Goal: Task Accomplishment & Management: Complete application form

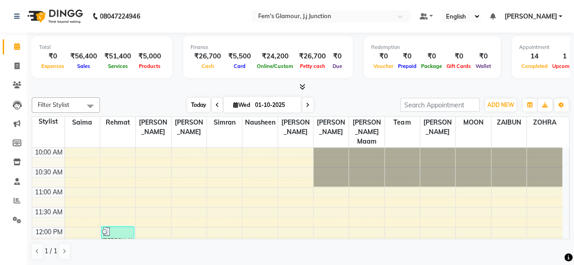
click at [201, 106] on span "Today" at bounding box center [198, 105] width 23 height 14
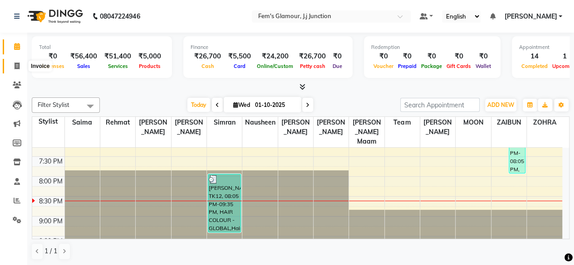
click at [19, 68] on icon at bounding box center [17, 66] width 5 height 7
select select "service"
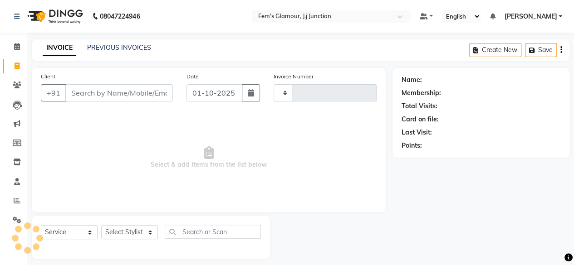
type input "1904"
select select "4132"
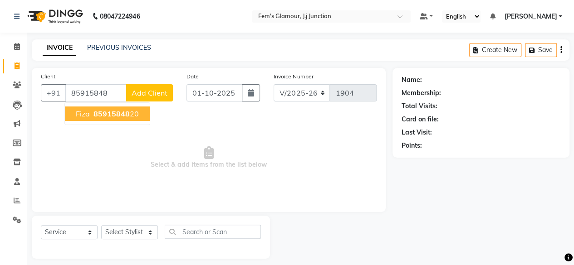
click at [129, 112] on ngb-highlight "85915848 20" at bounding box center [115, 113] width 47 height 9
type input "8591584820"
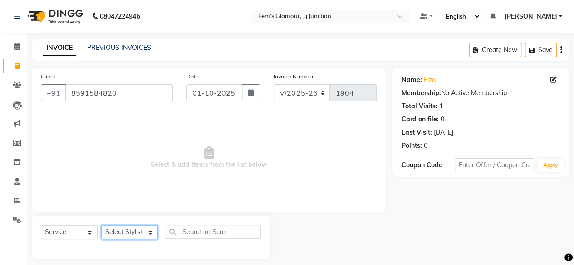
click at [133, 236] on select "Select Stylist fatima maam Imran Qureshi Lara Meraj maam MOON Nagma Nasreen Nau…" at bounding box center [129, 232] width 57 height 14
select select "21524"
click at [101, 225] on select "Select Stylist fatima maam Imran Qureshi Lara Meraj maam MOON Nagma Nasreen Nau…" at bounding box center [129, 232] width 57 height 14
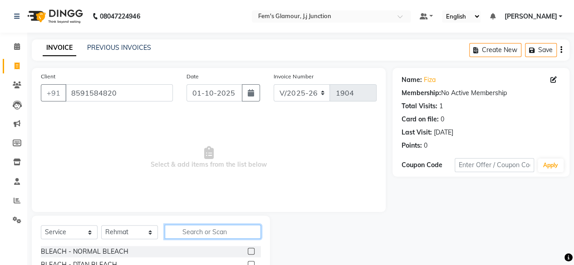
click at [195, 229] on input "text" at bounding box center [213, 232] width 96 height 14
type input "kera"
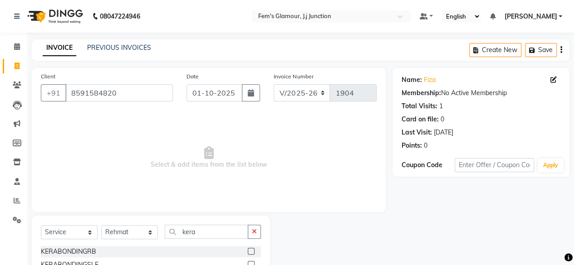
click at [248, 250] on label at bounding box center [251, 251] width 7 height 7
click at [248, 250] on input "checkbox" at bounding box center [251, 252] width 6 height 6
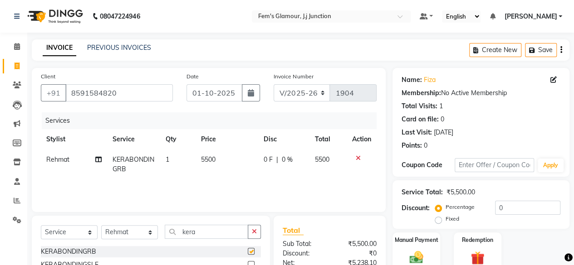
checkbox input "false"
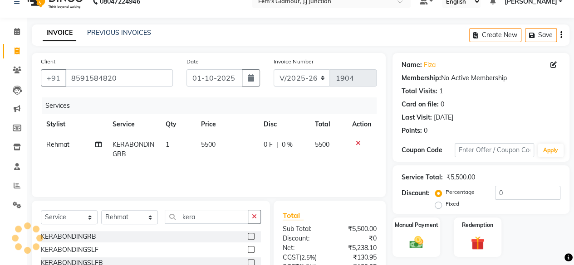
scroll to position [15, 0]
click at [211, 144] on span "5500" at bounding box center [208, 144] width 15 height 8
select select "21524"
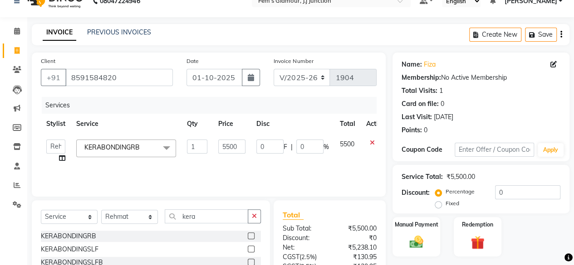
click at [211, 144] on td "1" at bounding box center [196, 151] width 31 height 34
click at [234, 142] on input "5500" at bounding box center [231, 147] width 27 height 14
type input "5000"
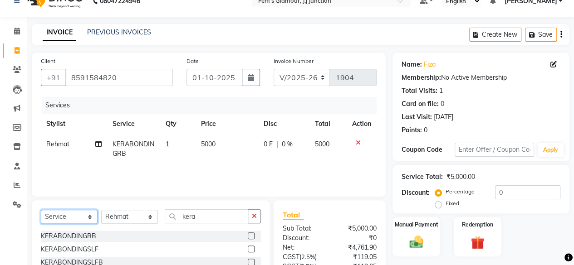
click at [67, 216] on select "Select Service Product Membership Package Voucher Prepaid Gift Card" at bounding box center [69, 217] width 57 height 14
select select "product"
click at [41, 210] on select "Select Service Product Membership Package Voucher Prepaid Gift Card" at bounding box center [69, 217] width 57 height 14
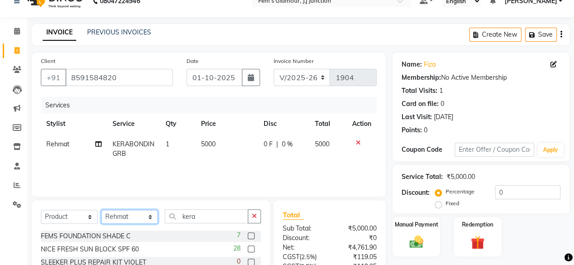
click at [122, 218] on select "Select Stylist fatima maam Imran Qureshi Lara Meraj maam MOON Nagma Nasreen Nau…" at bounding box center [129, 217] width 57 height 14
select select "21526"
click at [101, 210] on select "Select Stylist fatima maam Imran Qureshi Lara Meraj maam MOON Nagma Nasreen Nau…" at bounding box center [129, 217] width 57 height 14
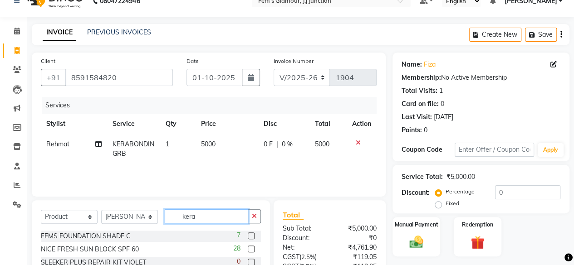
click at [206, 219] on input "kera" at bounding box center [206, 217] width 83 height 14
type input "k"
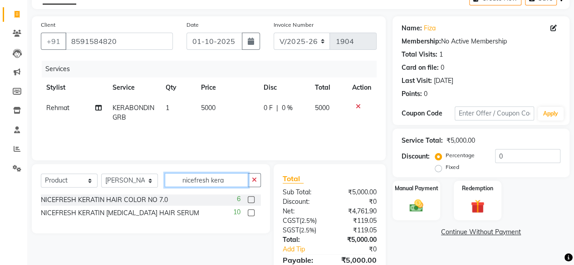
scroll to position [62, 0]
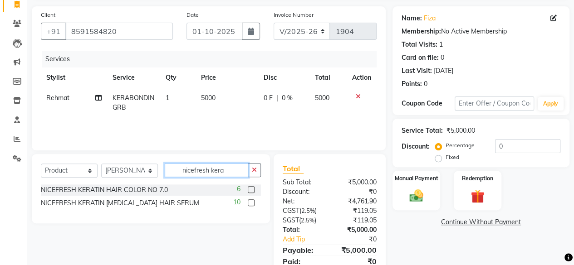
type input "nicefresh kera"
click at [250, 202] on label at bounding box center [251, 203] width 7 height 7
click at [250, 202] on input "checkbox" at bounding box center [251, 203] width 6 height 6
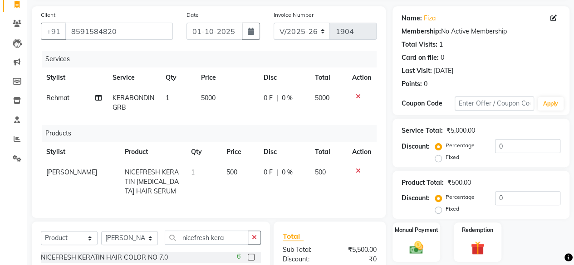
checkbox input "false"
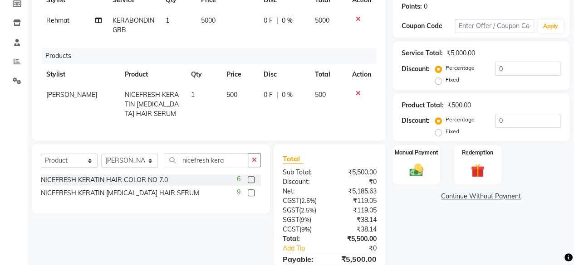
scroll to position [141, 0]
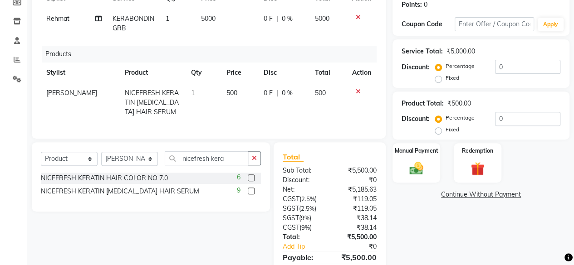
click at [226, 94] on span "500" at bounding box center [231, 93] width 11 height 8
select select "21526"
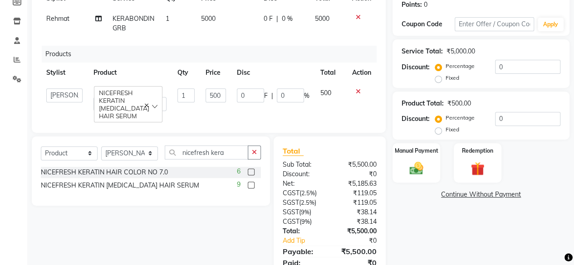
click at [224, 94] on input "500" at bounding box center [215, 95] width 20 height 14
click at [210, 92] on input "500" at bounding box center [215, 95] width 20 height 14
type input "700"
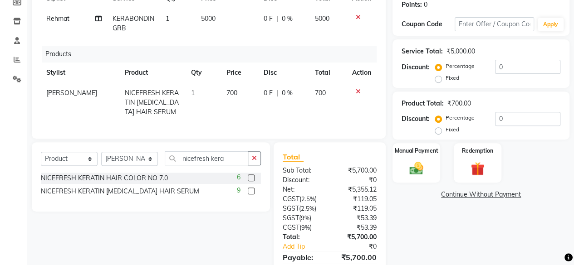
click at [221, 63] on th "Price" at bounding box center [239, 73] width 37 height 20
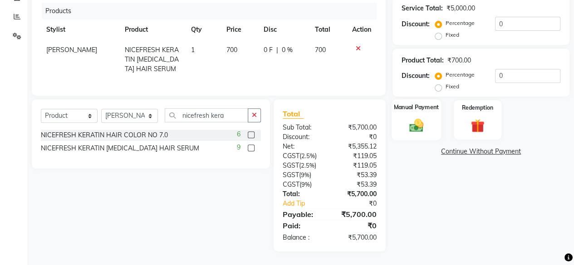
click at [425, 117] on img at bounding box center [416, 125] width 23 height 16
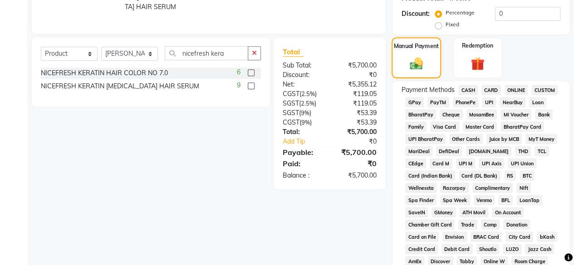
scroll to position [249, 0]
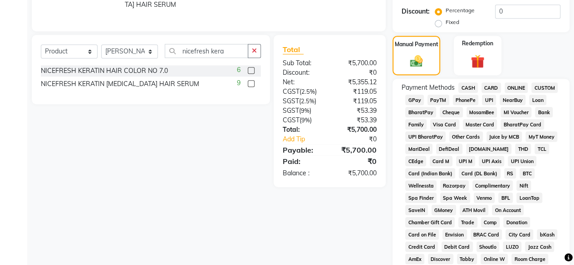
click at [465, 83] on span "CASH" at bounding box center [468, 88] width 20 height 10
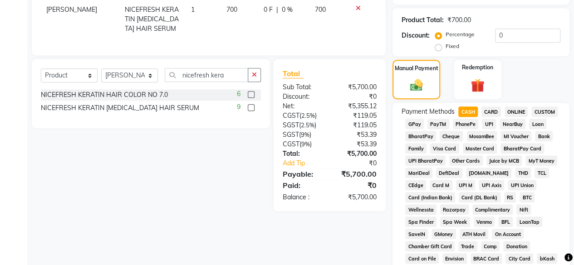
scroll to position [224, 0]
click at [413, 127] on div "GPay" at bounding box center [412, 125] width 22 height 12
click at [413, 127] on span "GPay" at bounding box center [414, 124] width 19 height 10
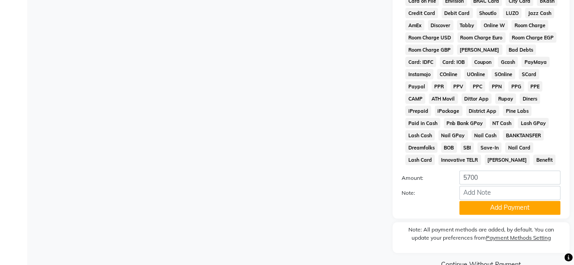
scroll to position [505, 0]
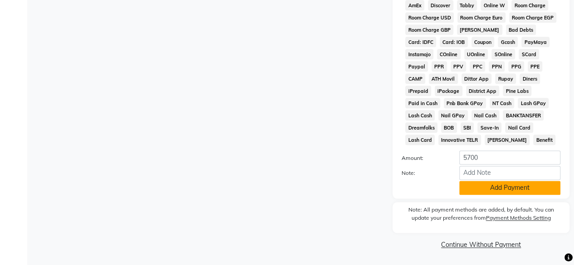
click at [506, 189] on button "Add Payment" at bounding box center [509, 188] width 101 height 14
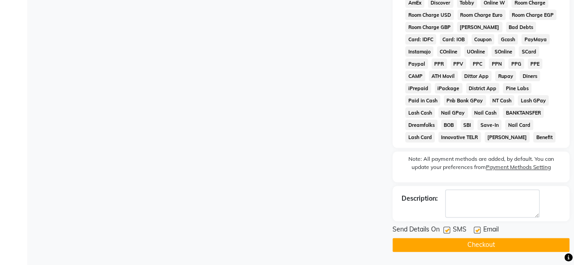
scroll to position [508, 0]
click at [486, 242] on button "Checkout" at bounding box center [480, 245] width 177 height 14
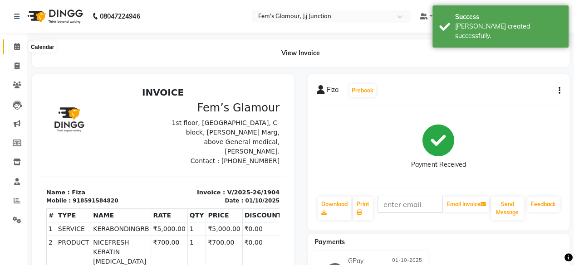
click at [14, 49] on icon at bounding box center [17, 46] width 6 height 7
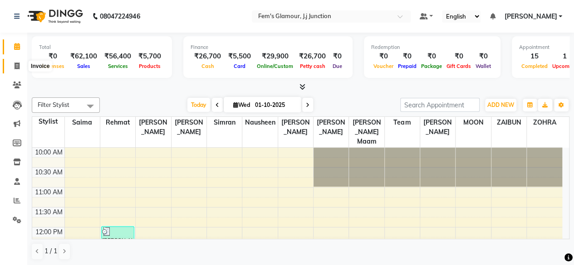
click at [17, 64] on icon at bounding box center [17, 66] width 5 height 7
select select "service"
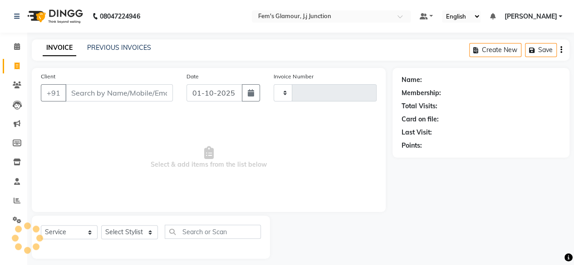
type input "1905"
select select "4132"
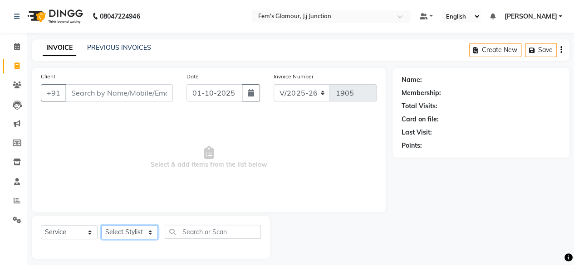
click at [124, 233] on select "Select Stylist fatima maam Imran Qureshi Lara Meraj maam MOON Nagma Nasreen Nau…" at bounding box center [129, 232] width 57 height 14
select select "21531"
click at [101, 225] on select "Select Stylist fatima maam Imran Qureshi Lara Meraj maam MOON Nagma Nasreen Nau…" at bounding box center [129, 232] width 57 height 14
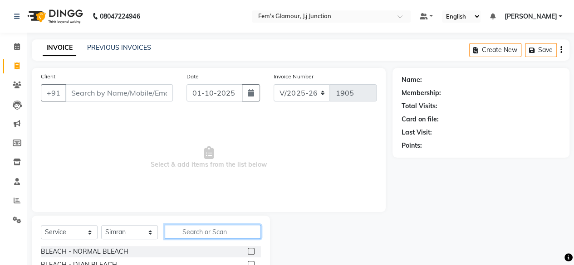
click at [207, 232] on input "text" at bounding box center [213, 232] width 96 height 14
type input "globa"
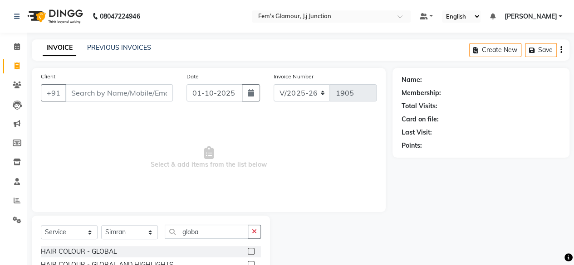
click at [251, 251] on label at bounding box center [251, 251] width 7 height 7
click at [251, 251] on input "checkbox" at bounding box center [251, 252] width 6 height 6
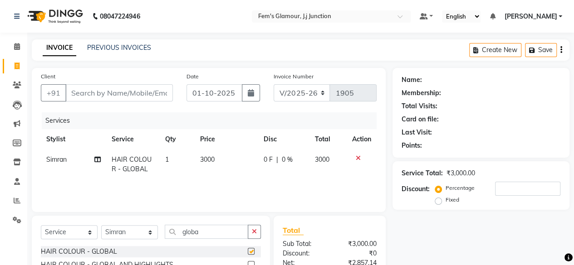
checkbox input "false"
click at [201, 161] on span "3000" at bounding box center [207, 160] width 15 height 8
select select "21531"
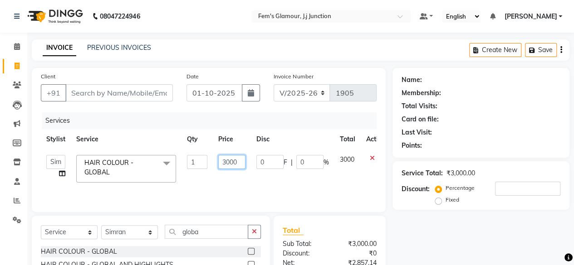
click at [229, 160] on input "3000" at bounding box center [231, 162] width 27 height 14
type input "5000"
click at [150, 98] on input "Client" at bounding box center [118, 92] width 107 height 17
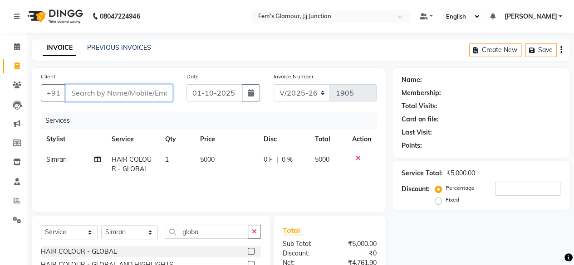
type input "7"
type input "0"
type input "7058960478"
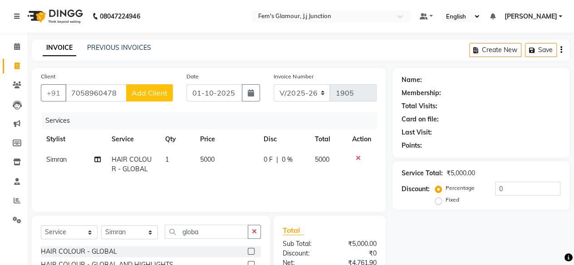
click at [153, 91] on span "Add Client" at bounding box center [150, 92] width 36 height 9
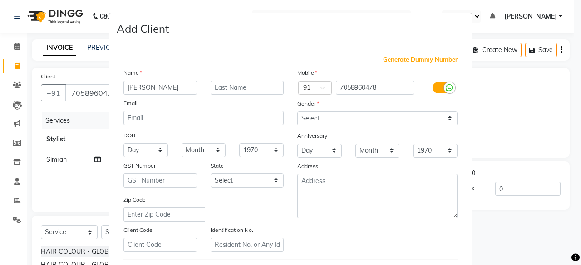
type input "[PERSON_NAME]"
click at [249, 89] on input "text" at bounding box center [246, 88] width 73 height 14
type input "KHAN"
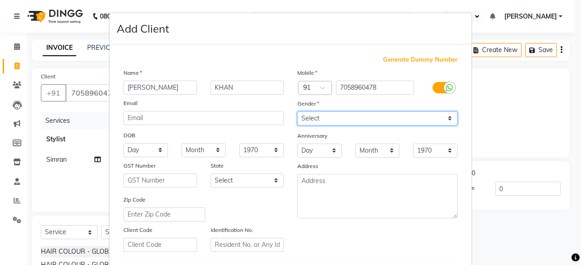
click at [311, 120] on select "Select Male Female Other Prefer Not To Say" at bounding box center [377, 119] width 160 height 14
select select "female"
click at [297, 112] on select "Select Male Female Other Prefer Not To Say" at bounding box center [377, 119] width 160 height 14
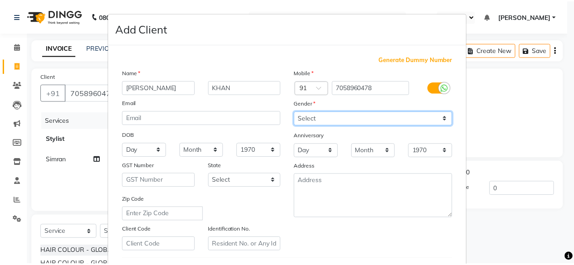
scroll to position [151, 0]
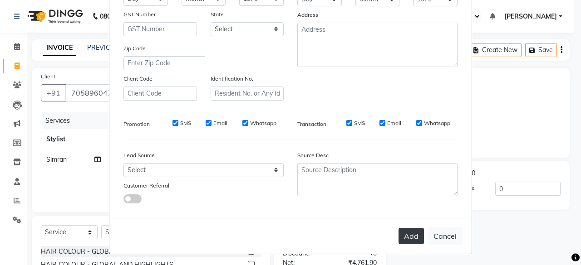
click at [400, 236] on button "Add" at bounding box center [410, 236] width 25 height 16
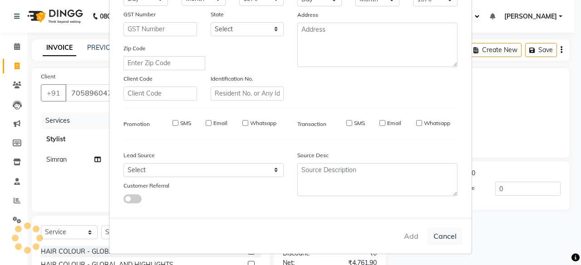
select select
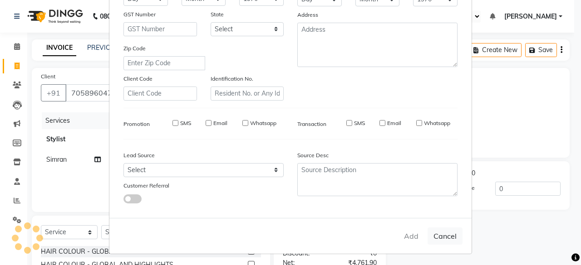
select select
checkbox input "false"
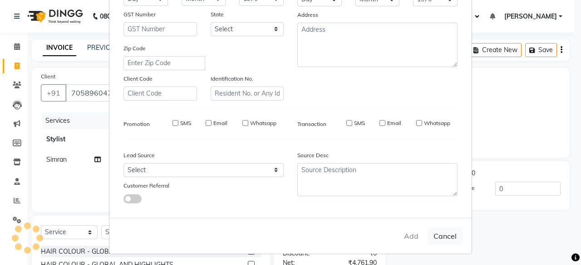
checkbox input "false"
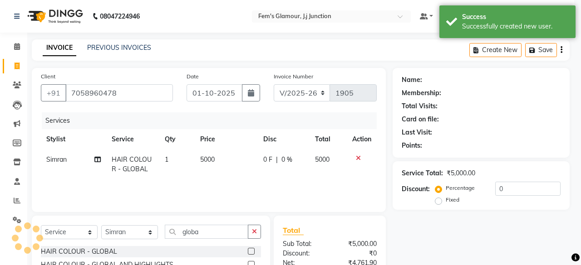
type input "2"
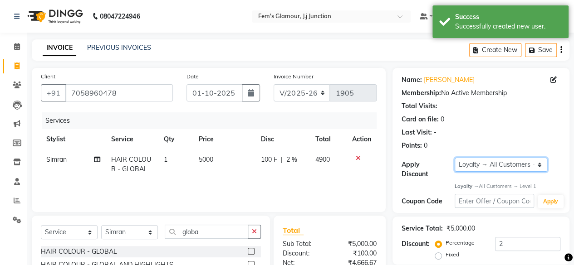
drag, startPoint x: 462, startPoint y: 166, endPoint x: 466, endPoint y: 176, distance: 11.4
click at [466, 176] on div "Apply Discount Select Loyalty → All Customers → Level 1" at bounding box center [480, 168] width 159 height 21
select select "0:"
click at [454, 158] on select "Select Loyalty → All Customers → Level 1" at bounding box center [500, 165] width 93 height 14
type input "0"
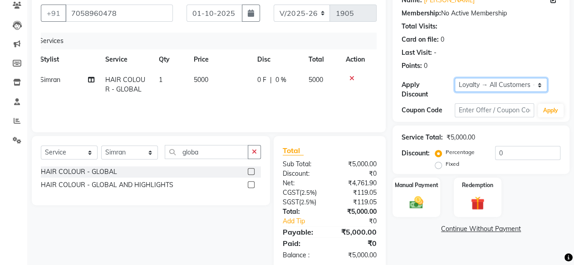
scroll to position [97, 0]
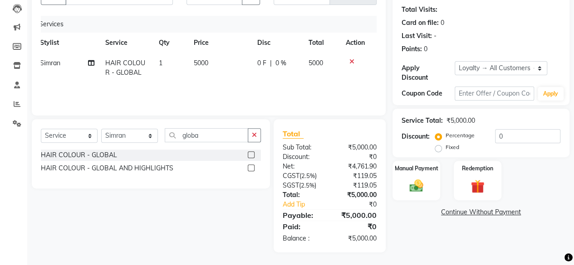
click at [158, 127] on div "Select Service Product Membership Package Voucher Prepaid Gift Card Select Styl…" at bounding box center [151, 153] width 238 height 69
click at [80, 137] on select "Select Service Product Membership Package Voucher Prepaid Gift Card" at bounding box center [69, 136] width 57 height 14
select select "product"
click at [41, 129] on select "Select Service Product Membership Package Voucher Prepaid Gift Card" at bounding box center [69, 136] width 57 height 14
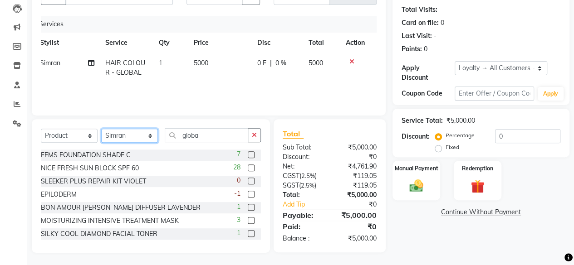
click at [114, 139] on select "Select Stylist fatima maam Imran Qureshi Lara Meraj maam MOON Nagma Nasreen Nau…" at bounding box center [129, 136] width 57 height 14
select select "21526"
click at [101, 129] on select "Select Stylist fatima maam Imran Qureshi Lara Meraj maam MOON Nagma Nasreen Nau…" at bounding box center [129, 136] width 57 height 14
click at [215, 132] on input "globa" at bounding box center [206, 135] width 83 height 14
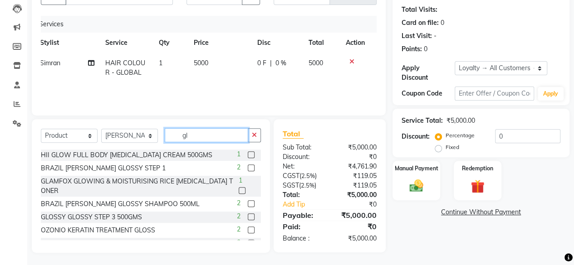
type input "g"
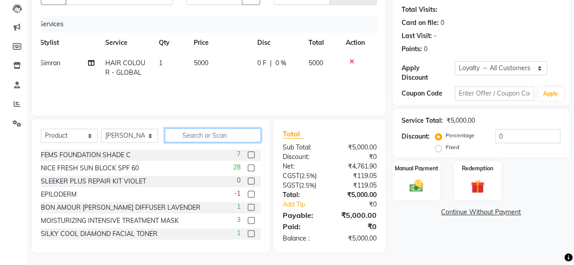
type input "J"
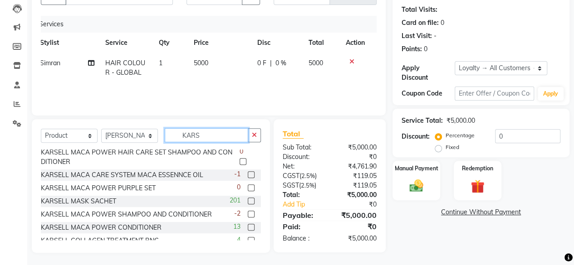
scroll to position [16, 0]
type input "KARS"
click at [248, 202] on label at bounding box center [251, 200] width 7 height 7
click at [248, 202] on input "checkbox" at bounding box center [251, 201] width 6 height 6
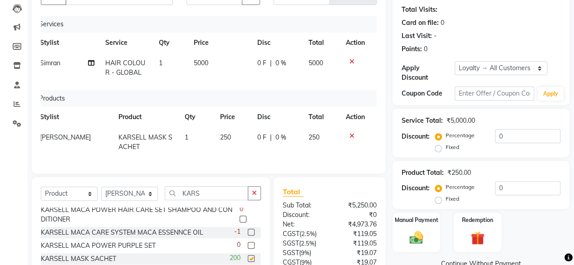
checkbox input "false"
click at [427, 231] on div "Manual Payment" at bounding box center [415, 232] width 49 height 41
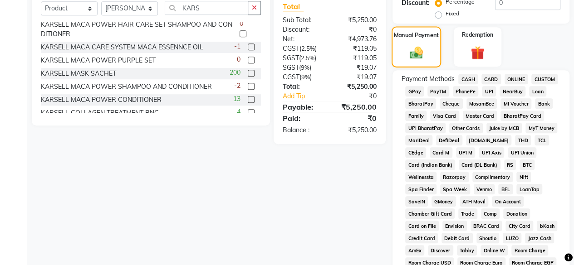
scroll to position [283, 0]
click at [413, 90] on span "GPay" at bounding box center [414, 91] width 19 height 10
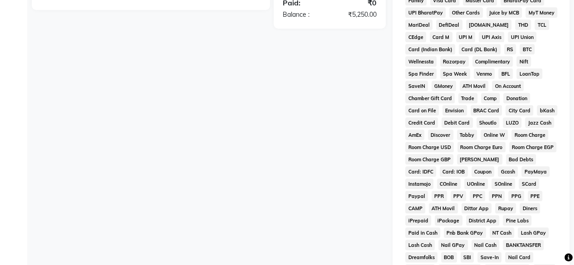
scroll to position [530, 0]
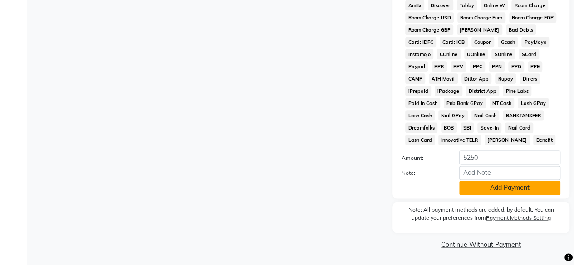
click at [480, 185] on button "Add Payment" at bounding box center [509, 188] width 101 height 14
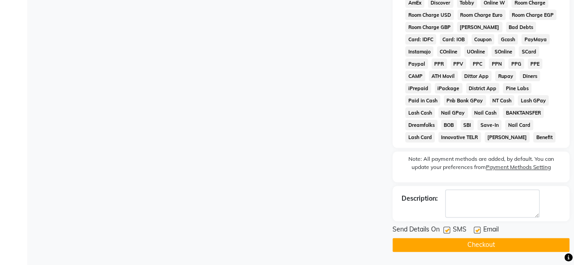
scroll to position [533, 0]
click at [466, 247] on button "Checkout" at bounding box center [480, 245] width 177 height 14
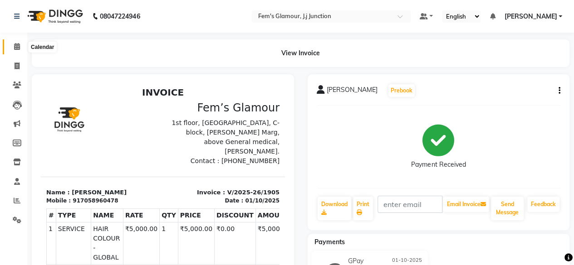
click at [16, 42] on span at bounding box center [17, 47] width 16 height 10
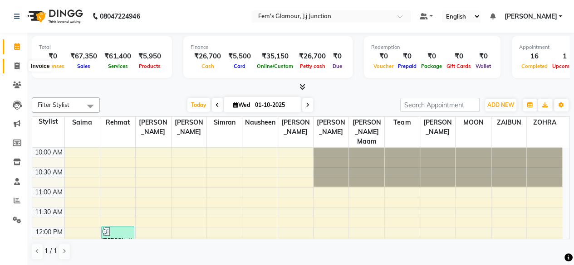
click at [18, 62] on span at bounding box center [17, 66] width 16 height 10
select select "4132"
select select "service"
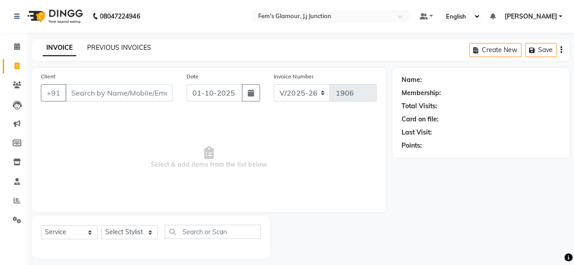
click at [145, 48] on link "PREVIOUS INVOICES" at bounding box center [119, 48] width 64 height 8
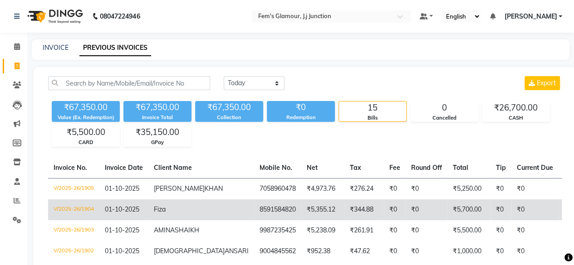
click at [301, 219] on td "₹5,355.12" at bounding box center [322, 210] width 43 height 21
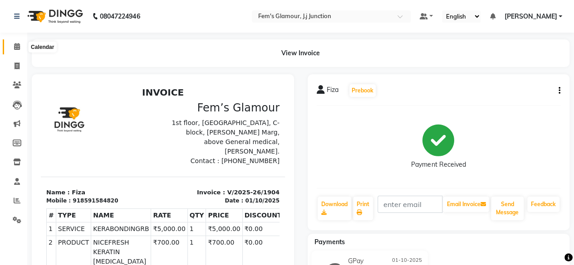
click at [16, 47] on icon at bounding box center [17, 46] width 6 height 7
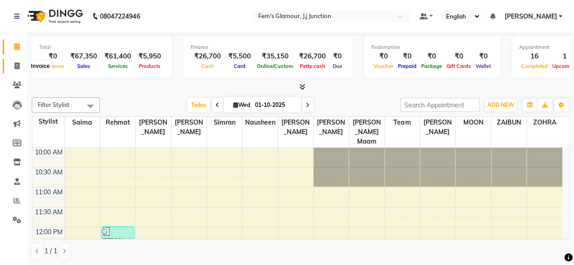
click at [20, 71] on span at bounding box center [17, 66] width 16 height 10
select select "4132"
select select "service"
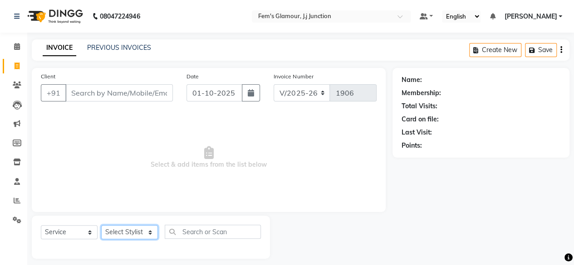
click at [130, 227] on select "Select Stylist fatima maam Imran Qureshi Lara Meraj maam MOON Nagma Nasreen Nau…" at bounding box center [129, 232] width 57 height 14
select select "78083"
click at [101, 225] on select "Select Stylist fatima maam Imran Qureshi Lara Meraj maam MOON Nagma Nasreen Nau…" at bounding box center [129, 232] width 57 height 14
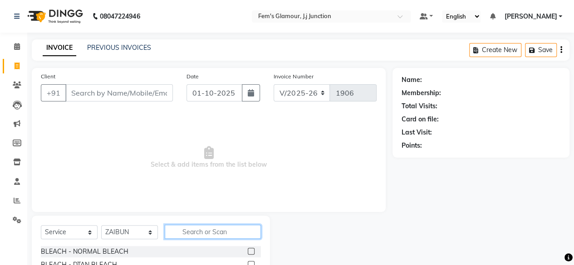
click at [210, 230] on input "text" at bounding box center [213, 232] width 96 height 14
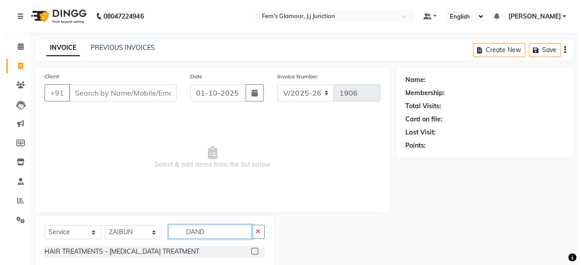
scroll to position [20, 0]
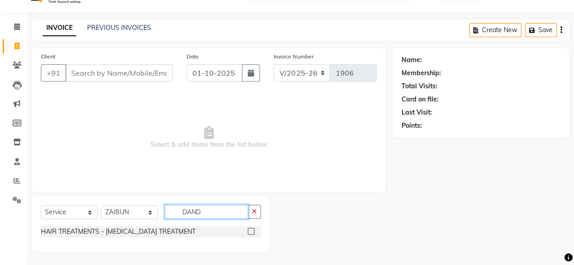
type input "DAND"
click at [249, 233] on label at bounding box center [251, 231] width 7 height 7
click at [249, 233] on input "checkbox" at bounding box center [251, 232] width 6 height 6
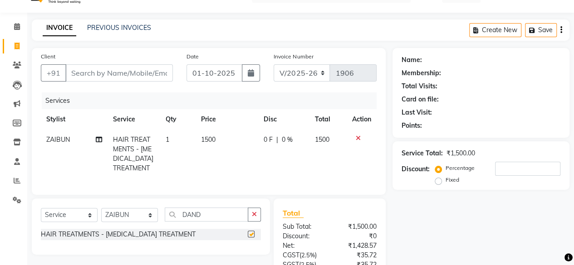
checkbox input "false"
click at [153, 222] on select "Select Stylist fatima maam Imran Qureshi Lara Meraj maam MOON Nagma Nasreen Nau…" at bounding box center [129, 215] width 57 height 14
select select "76868"
click at [101, 215] on select "Select Stylist fatima maam Imran Qureshi Lara Meraj maam MOON Nagma Nasreen Nau…" at bounding box center [129, 215] width 57 height 14
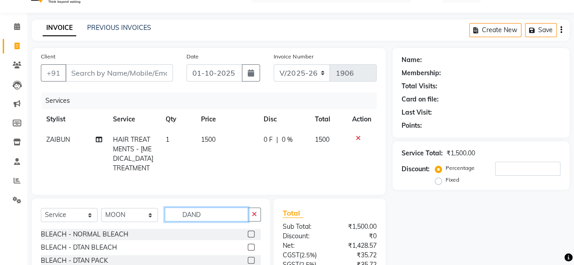
click at [211, 219] on input "DAND" at bounding box center [206, 215] width 83 height 14
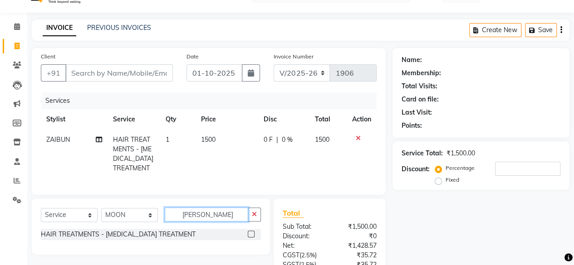
type input "DAN"
click at [249, 238] on label at bounding box center [251, 234] width 7 height 7
click at [249, 238] on input "checkbox" at bounding box center [251, 235] width 6 height 6
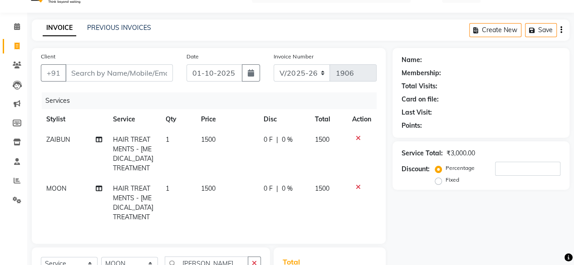
checkbox input "false"
click at [146, 75] on input "Client" at bounding box center [118, 72] width 107 height 17
type input "7"
type input "0"
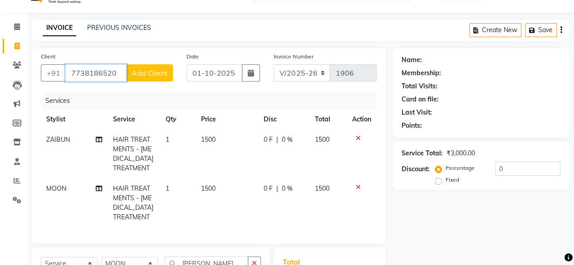
type input "7738186520"
click at [151, 74] on span "Add Client" at bounding box center [150, 72] width 36 height 9
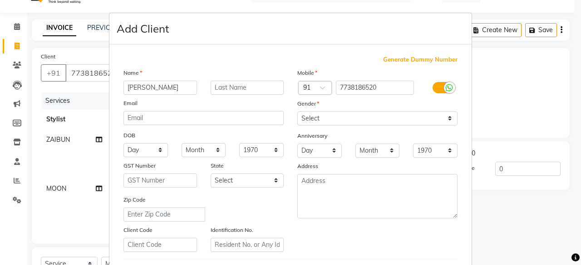
type input "[PERSON_NAME]"
click at [232, 90] on input "text" at bounding box center [246, 88] width 73 height 14
type input "BADE"
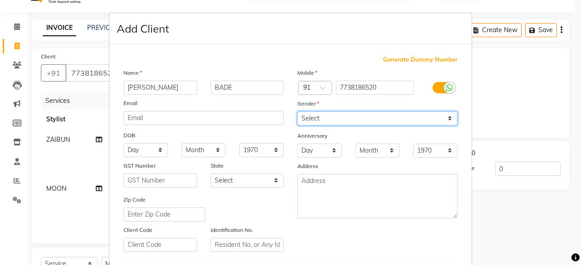
click at [334, 112] on select "Select Male Female Other Prefer Not To Say" at bounding box center [377, 119] width 160 height 14
select select "female"
click at [297, 112] on select "Select Male Female Other Prefer Not To Say" at bounding box center [377, 119] width 160 height 14
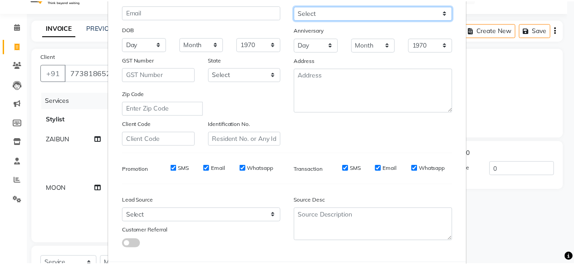
scroll to position [151, 0]
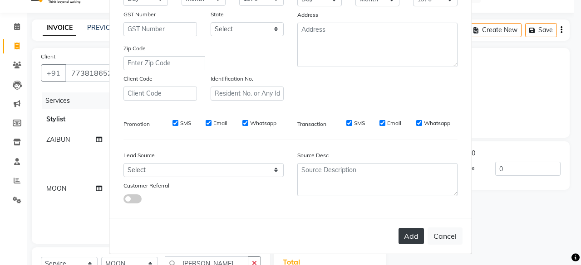
click at [410, 234] on button "Add" at bounding box center [410, 236] width 25 height 16
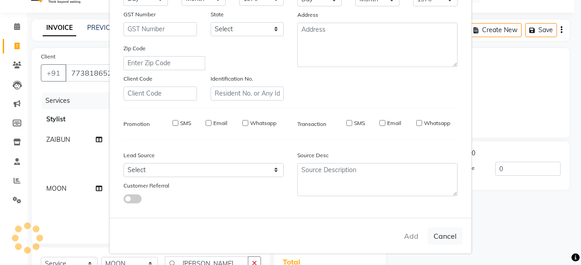
select select
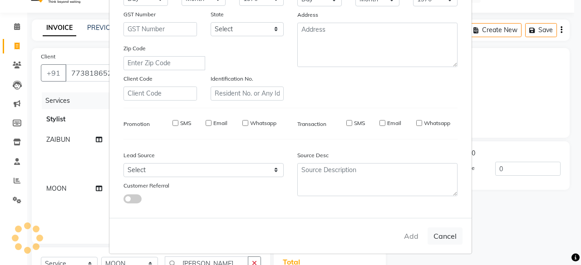
select select
checkbox input "false"
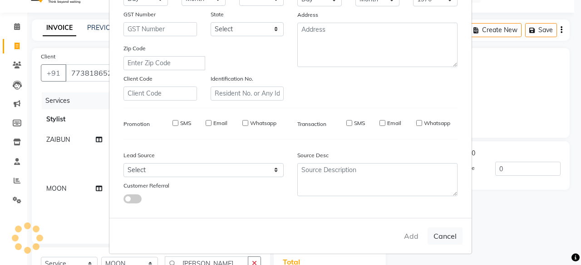
checkbox input "false"
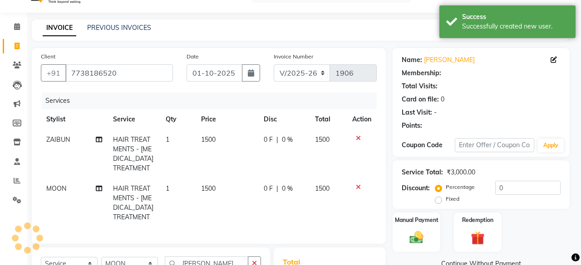
type input "2"
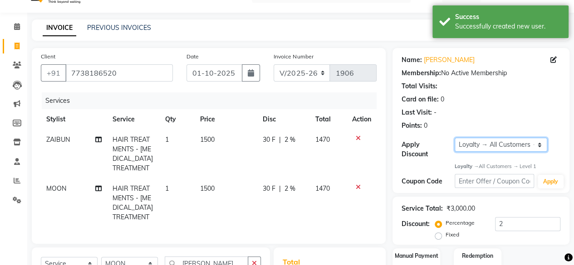
click at [480, 140] on select "Select Loyalty → All Customers → Level 1" at bounding box center [500, 145] width 93 height 14
select select "0:"
click at [454, 138] on select "Select Loyalty → All Customers → Level 1" at bounding box center [500, 145] width 93 height 14
type input "0"
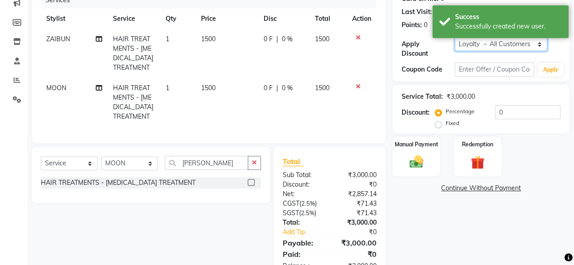
scroll to position [121, 0]
click at [77, 170] on select "Select Service Product Membership Package Voucher Prepaid Gift Card" at bounding box center [69, 163] width 57 height 14
select select "product"
click at [41, 163] on select "Select Service Product Membership Package Voucher Prepaid Gift Card" at bounding box center [69, 163] width 57 height 14
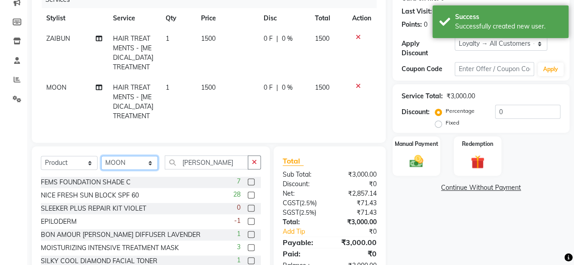
click at [134, 166] on select "Select Stylist fatima maam Imran Qureshi Lara Meraj maam MOON Nagma Nasreen Nau…" at bounding box center [129, 163] width 57 height 14
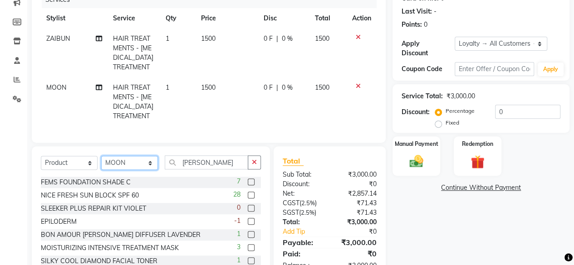
select select "22798"
click at [101, 163] on select "Select Stylist fatima maam Imran Qureshi Lara Meraj maam MOON Nagma Nasreen Nau…" at bounding box center [129, 163] width 57 height 14
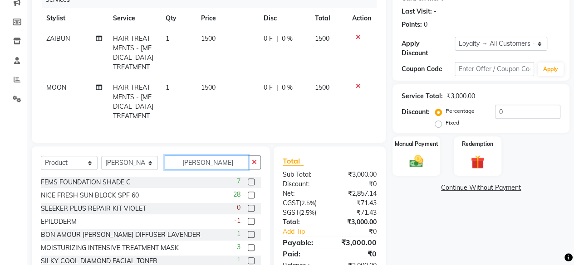
click at [238, 170] on input "DAN" at bounding box center [206, 163] width 83 height 14
type input "D"
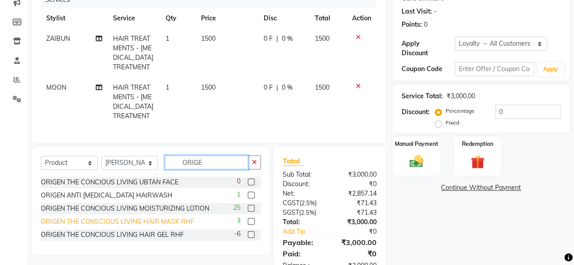
scroll to position [155, 0]
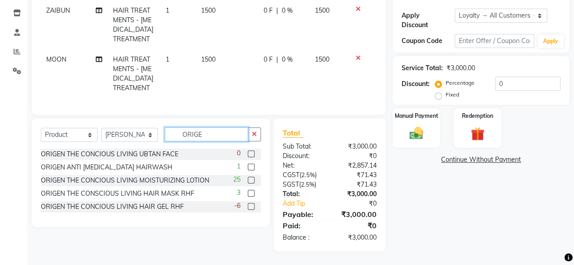
type input "ORIGE"
click at [251, 207] on label at bounding box center [251, 206] width 7 height 7
click at [251, 207] on input "checkbox" at bounding box center [251, 207] width 6 height 6
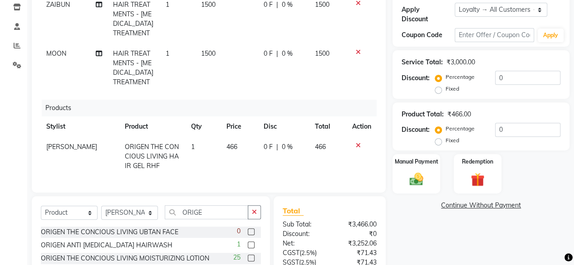
checkbox input "false"
click at [226, 143] on span "466" at bounding box center [231, 147] width 11 height 8
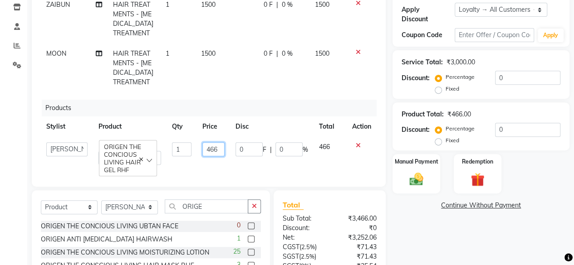
click at [214, 146] on input "466" at bounding box center [213, 149] width 22 height 14
type input "550"
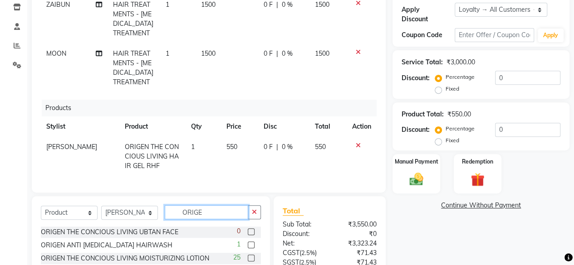
click at [221, 208] on input "ORIGE" at bounding box center [206, 212] width 83 height 14
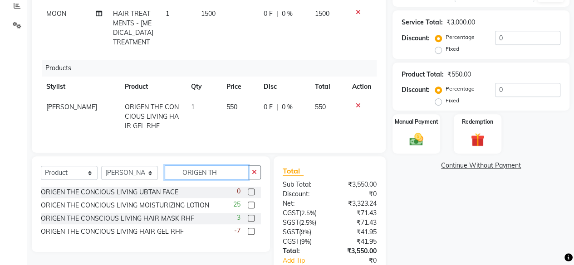
scroll to position [195, 0]
type input "O"
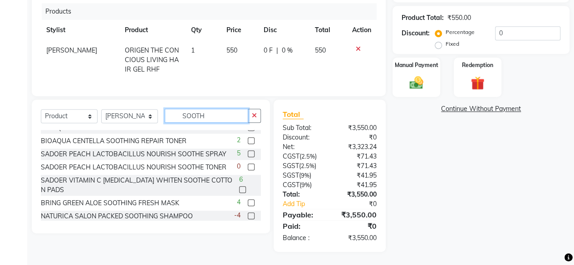
scroll to position [0, 0]
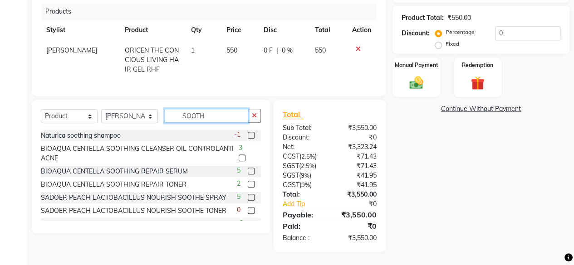
type input "SOOTH"
click at [248, 135] on label at bounding box center [251, 135] width 7 height 7
click at [248, 135] on input "checkbox" at bounding box center [251, 136] width 6 height 6
checkbox input "false"
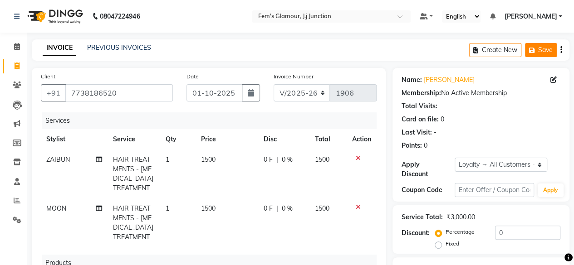
click at [546, 43] on button "Save" at bounding box center [541, 50] width 32 height 14
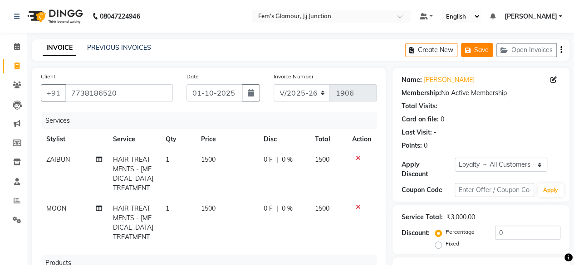
click at [482, 49] on button "Save" at bounding box center [477, 50] width 32 height 14
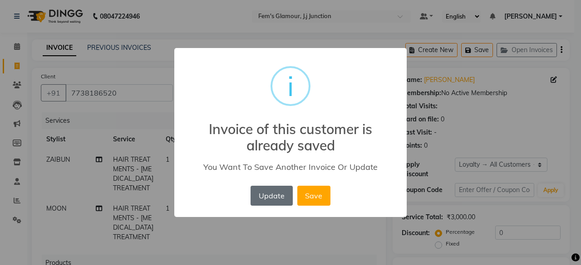
click at [281, 196] on button "Update" at bounding box center [271, 196] width 42 height 20
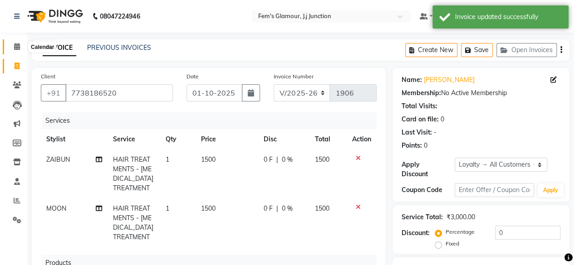
click at [17, 49] on icon at bounding box center [17, 46] width 6 height 7
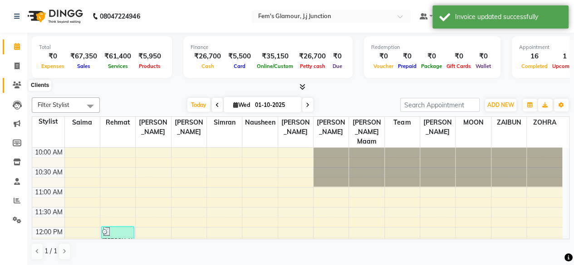
click at [16, 88] on icon at bounding box center [17, 85] width 9 height 7
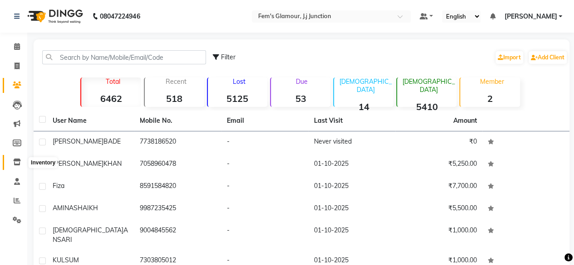
click at [17, 160] on icon at bounding box center [17, 162] width 8 height 7
select select
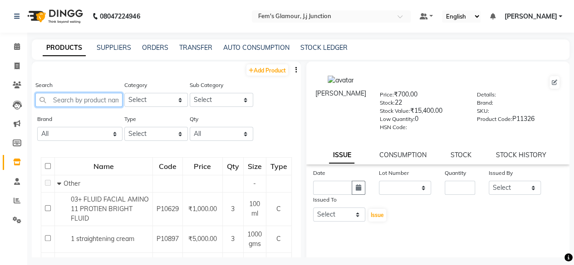
click at [109, 100] on input "text" at bounding box center [78, 100] width 87 height 14
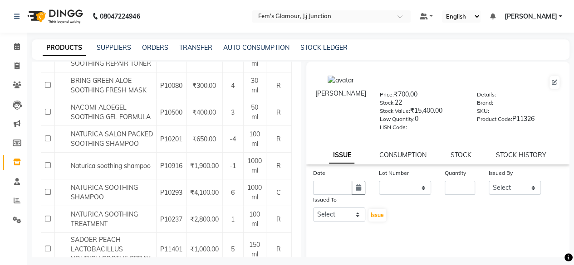
scroll to position [238, 0]
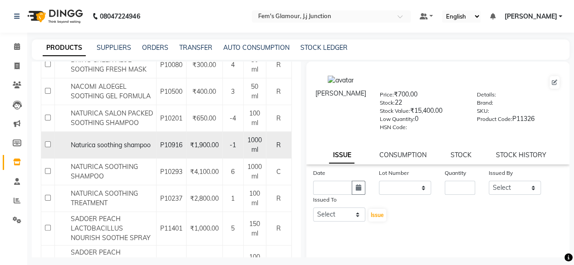
type input "SOOTH"
click at [92, 149] on span "Naturica soothing shampoo" at bounding box center [111, 145] width 80 height 8
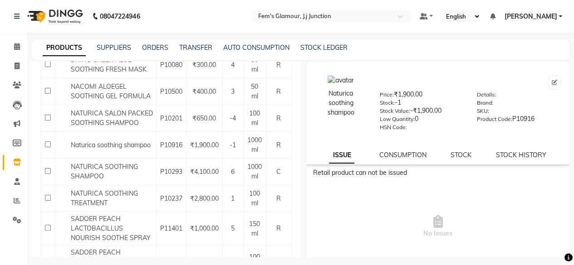
click at [454, 159] on div "STOCK" at bounding box center [460, 156] width 21 height 10
click at [458, 156] on link "STOCK" at bounding box center [460, 155] width 21 height 8
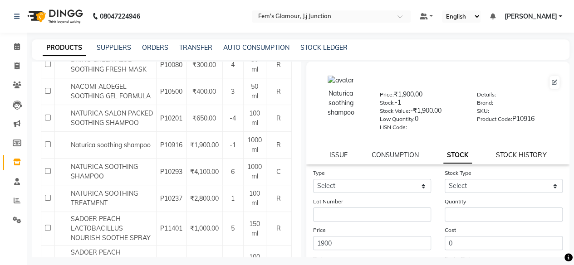
click at [508, 152] on link "STOCK HISTORY" at bounding box center [521, 155] width 50 height 8
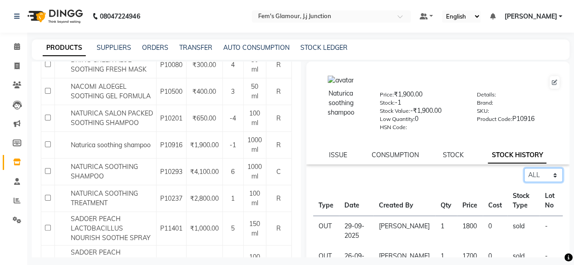
drag, startPoint x: 531, startPoint y: 177, endPoint x: 534, endPoint y: 215, distance: 38.2
select select "in"
click at [524, 168] on select "Select ALL IN OUT" at bounding box center [543, 175] width 39 height 14
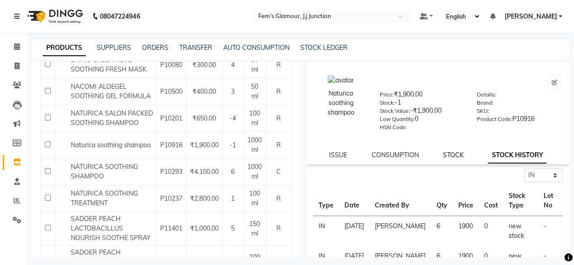
click at [446, 158] on link "STOCK" at bounding box center [453, 155] width 21 height 8
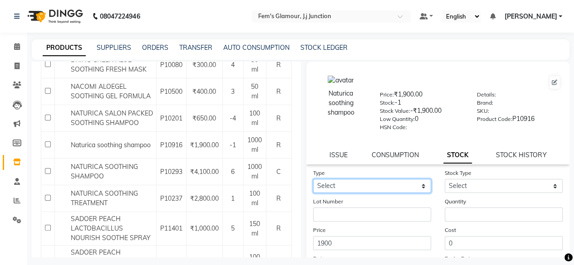
click at [410, 180] on select "Select In Out" at bounding box center [372, 186] width 118 height 14
select select "in"
click at [313, 179] on select "Select In Out" at bounding box center [372, 186] width 118 height 14
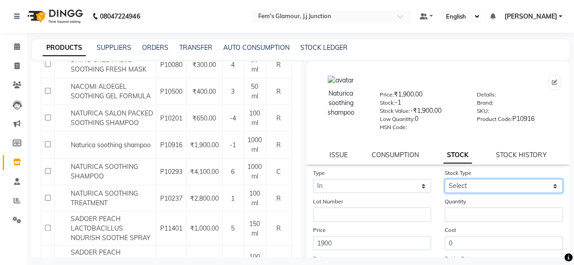
drag, startPoint x: 475, startPoint y: 185, endPoint x: 467, endPoint y: 212, distance: 28.1
click at [467, 212] on form "Type Select In Out Stock Type Select New Stock Adjustment Return Other Lot Numb…" at bounding box center [438, 232] width 250 height 129
select select "new stock"
click at [444, 179] on select "Select New Stock Adjustment Return Other" at bounding box center [503, 186] width 118 height 14
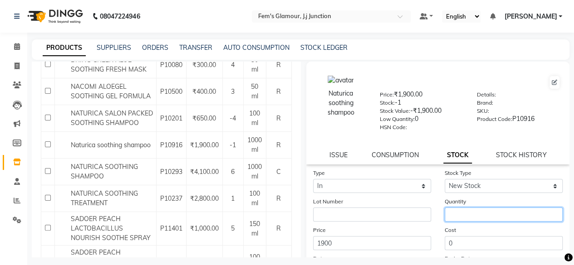
click at [467, 212] on input "number" at bounding box center [503, 215] width 118 height 14
type input "10"
click at [446, 228] on label "Cost" at bounding box center [449, 230] width 11 height 8
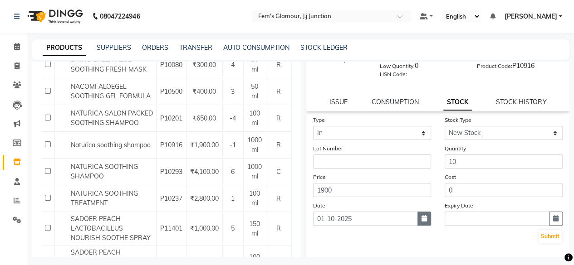
click at [424, 221] on button "button" at bounding box center [424, 219] width 14 height 14
select select "10"
select select "2025"
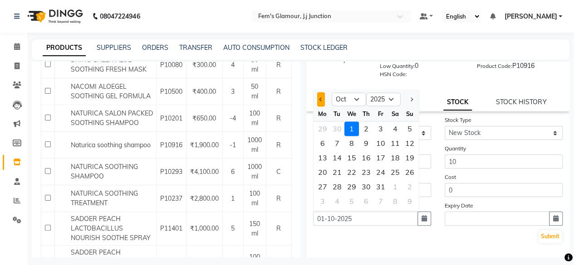
click at [320, 98] on span "Previous month" at bounding box center [321, 100] width 4 height 4
select select "9"
click at [375, 158] on div "19" at bounding box center [380, 158] width 15 height 15
type input "19-09-2025"
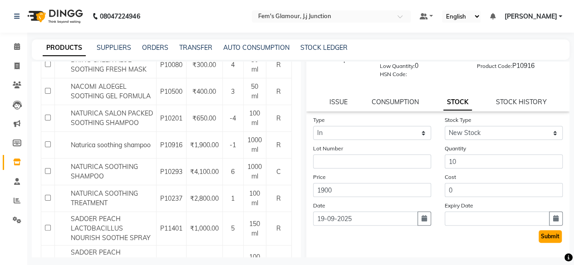
click at [546, 236] on button "Submit" at bounding box center [549, 236] width 23 height 13
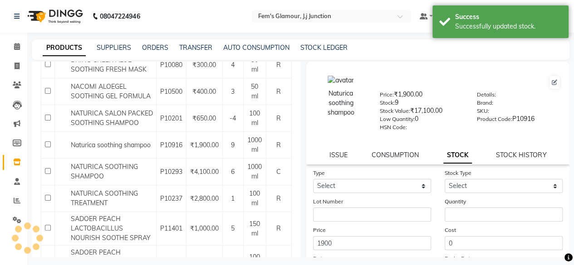
scroll to position [0, 0]
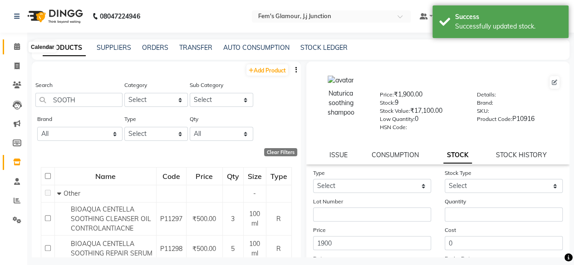
click at [20, 46] on span at bounding box center [17, 47] width 16 height 10
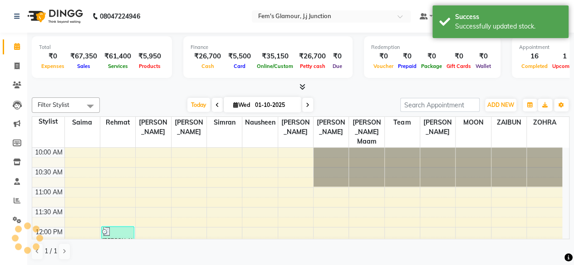
scroll to position [353, 0]
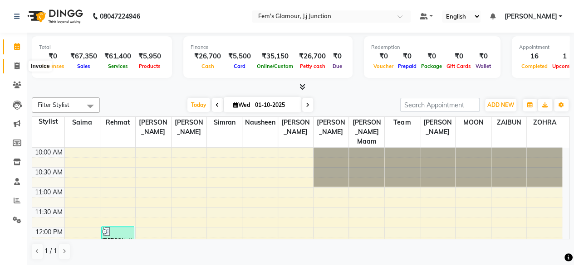
click at [18, 61] on span at bounding box center [17, 66] width 16 height 10
select select "4132"
select select "service"
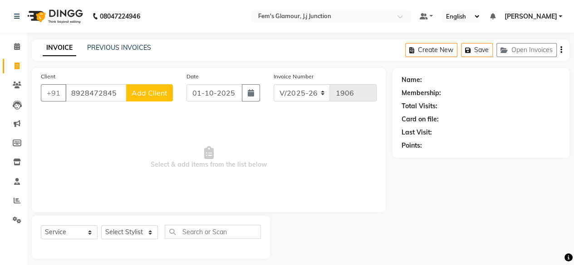
type input "8928472845"
click at [151, 97] on span "Add Client" at bounding box center [150, 92] width 36 height 9
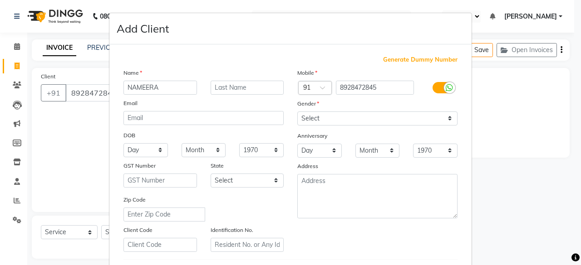
type input "NAMEERA"
click at [222, 84] on input "text" at bounding box center [246, 88] width 73 height 14
type input "[PERSON_NAME]"
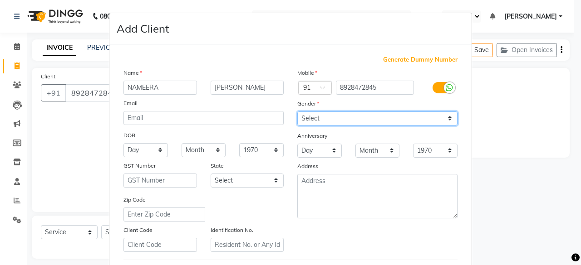
click at [339, 124] on select "Select Male Female Other Prefer Not To Say" at bounding box center [377, 119] width 160 height 14
drag, startPoint x: 339, startPoint y: 124, endPoint x: 340, endPoint y: 118, distance: 5.5
click at [340, 118] on select "Select Male Female Other Prefer Not To Say" at bounding box center [377, 119] width 160 height 14
drag, startPoint x: 340, startPoint y: 118, endPoint x: 326, endPoint y: 154, distance: 38.2
click at [326, 154] on div "Mobile Country Code × 91 8928472845 Gender Select Male Female Other Prefer Not …" at bounding box center [377, 160] width 174 height 184
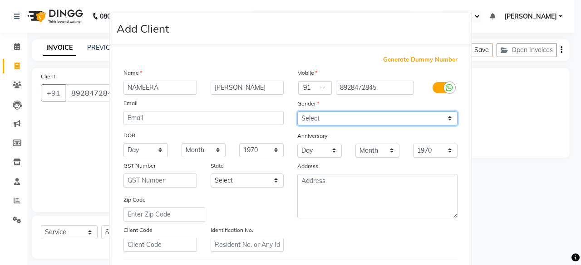
select select "female"
click at [297, 112] on select "Select Male Female Other Prefer Not To Say" at bounding box center [377, 119] width 160 height 14
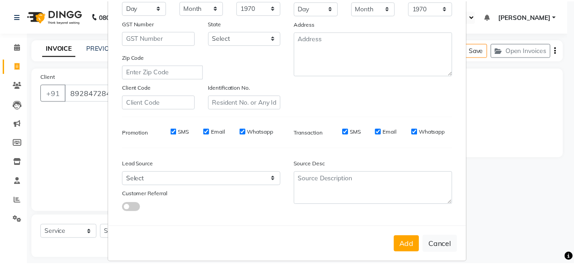
scroll to position [143, 0]
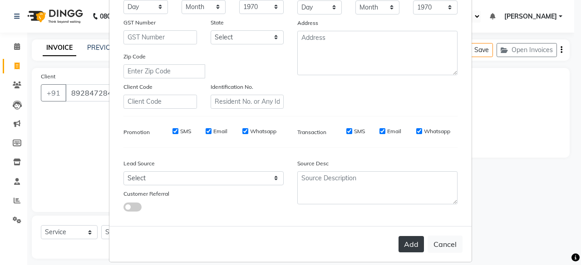
click at [405, 249] on button "Add" at bounding box center [410, 244] width 25 height 16
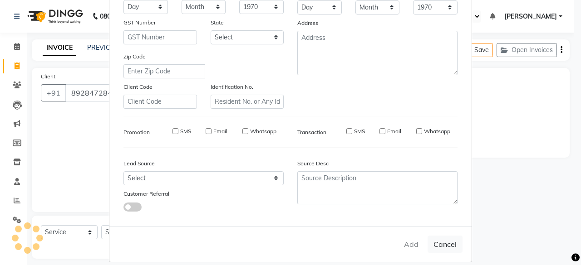
select select
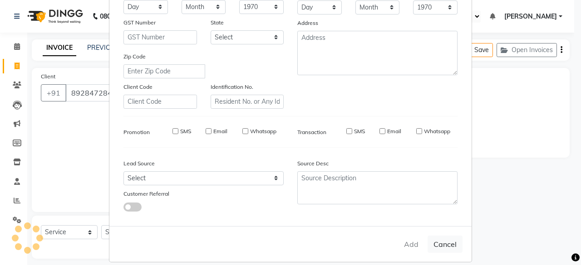
select select
checkbox input "false"
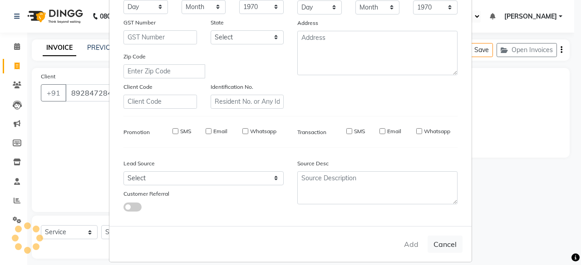
checkbox input "false"
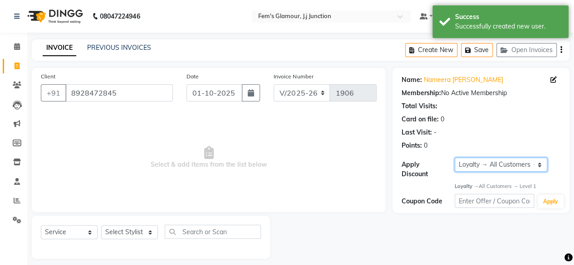
drag, startPoint x: 464, startPoint y: 164, endPoint x: 463, endPoint y: 175, distance: 11.0
click at [463, 175] on div "Apply Discount Select Loyalty → All Customers → Level 1" at bounding box center [480, 168] width 159 height 21
select select "0:"
click at [454, 158] on select "Select Loyalty → All Customers → Level 1" at bounding box center [500, 165] width 93 height 14
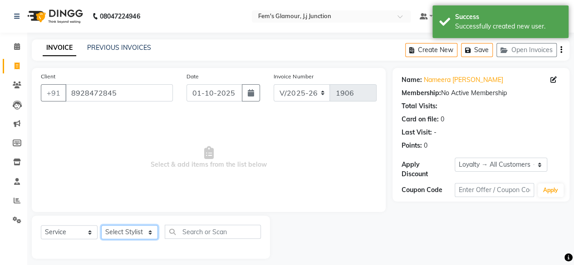
click at [135, 230] on select "Select Stylist fatima maam Imran Qureshi Lara Meraj maam MOON Nagma Nasreen Nau…" at bounding box center [129, 232] width 57 height 14
select select "21534"
click at [101, 225] on select "Select Stylist fatima maam Imran Qureshi Lara Meraj maam MOON Nagma Nasreen Nau…" at bounding box center [129, 232] width 57 height 14
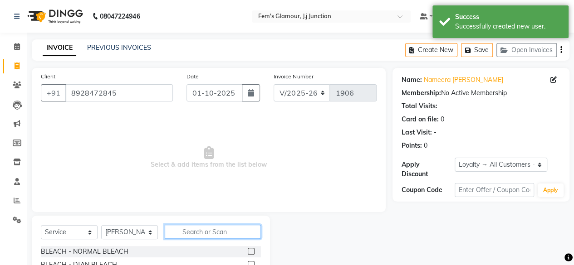
click at [194, 225] on input "text" at bounding box center [213, 232] width 96 height 14
type input "F"
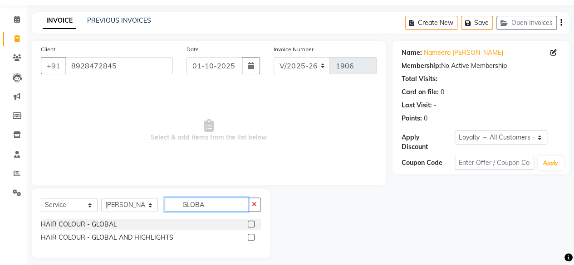
scroll to position [30, 0]
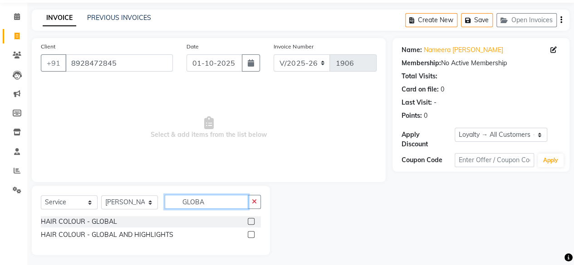
type input "GLOBA"
click at [249, 234] on label at bounding box center [251, 234] width 7 height 7
click at [249, 234] on input "checkbox" at bounding box center [251, 235] width 6 height 6
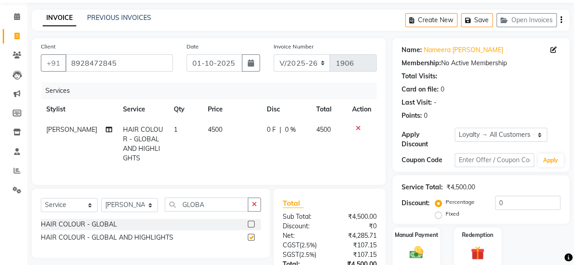
checkbox input "false"
click at [208, 131] on span "4500" at bounding box center [215, 130] width 15 height 8
select select "21534"
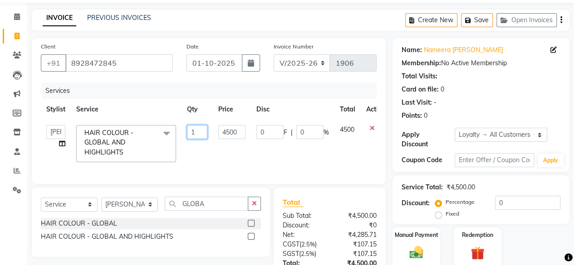
click at [203, 131] on input "1" at bounding box center [197, 132] width 20 height 14
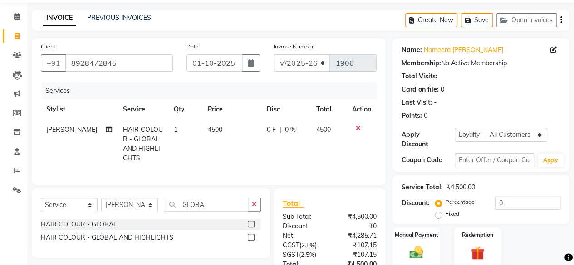
click at [229, 128] on td "4500" at bounding box center [231, 144] width 59 height 49
select select "21534"
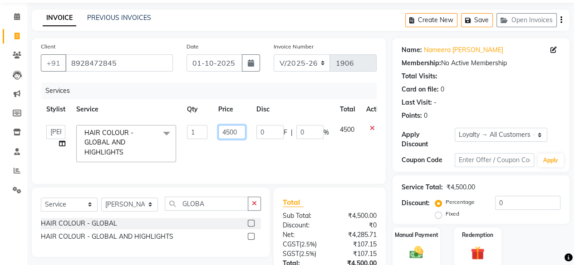
click at [229, 128] on input "4500" at bounding box center [231, 132] width 27 height 14
type input "5000"
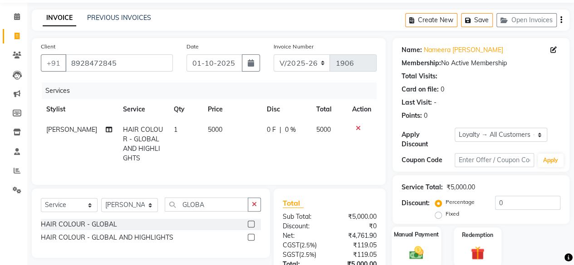
click at [414, 235] on label "Manual Payment" at bounding box center [416, 234] width 45 height 9
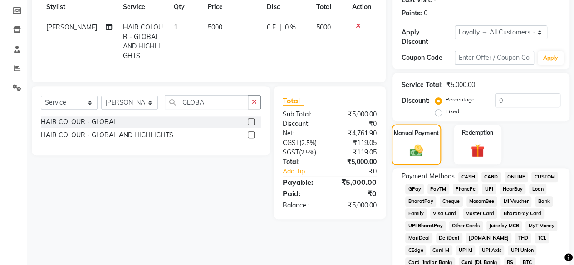
scroll to position [133, 0]
click at [413, 187] on span "GPay" at bounding box center [414, 189] width 19 height 10
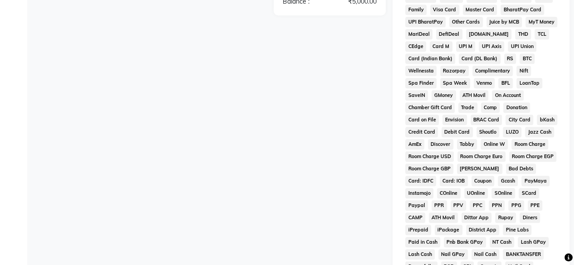
scroll to position [478, 0]
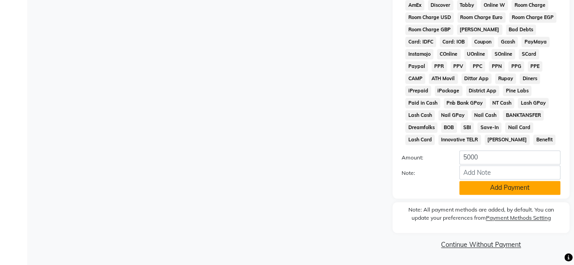
click at [507, 190] on button "Add Payment" at bounding box center [509, 188] width 101 height 14
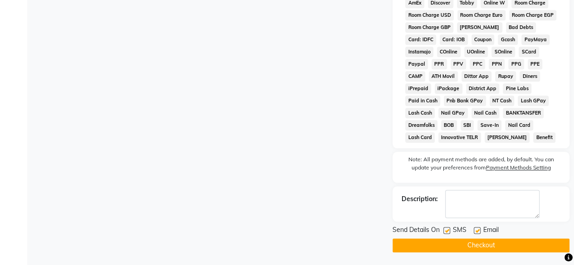
scroll to position [481, 0]
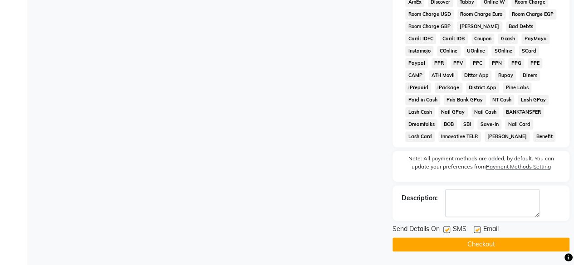
click at [502, 239] on button "Checkout" at bounding box center [480, 245] width 177 height 14
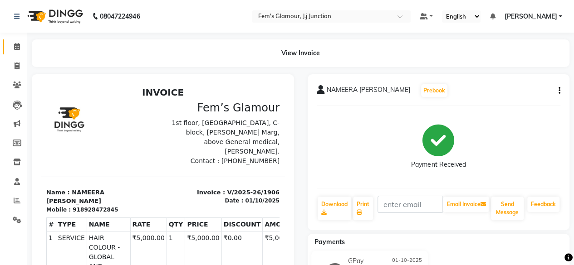
click at [21, 39] on link "Calendar" at bounding box center [14, 46] width 22 height 15
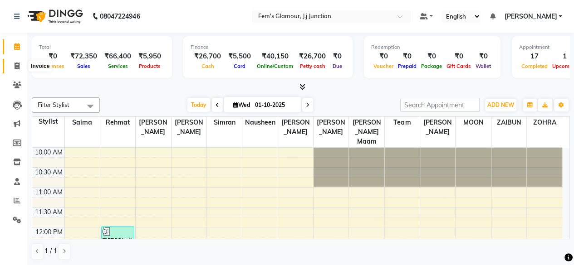
click at [19, 68] on icon at bounding box center [17, 66] width 5 height 7
select select "4132"
select select "service"
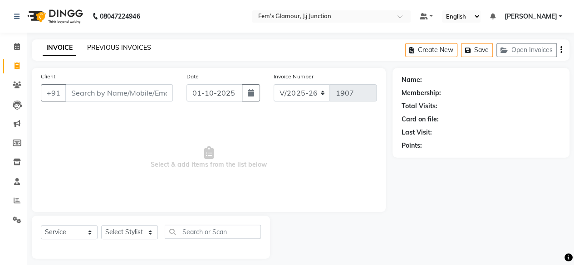
click at [104, 49] on link "PREVIOUS INVOICES" at bounding box center [119, 48] width 64 height 8
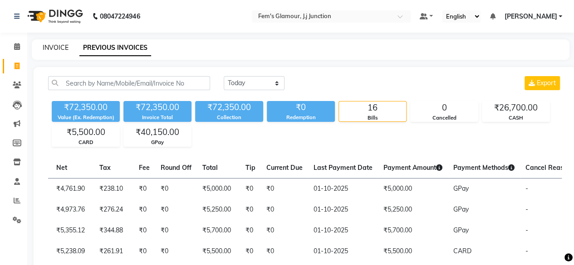
click at [63, 45] on link "INVOICE" at bounding box center [56, 48] width 26 height 8
select select "service"
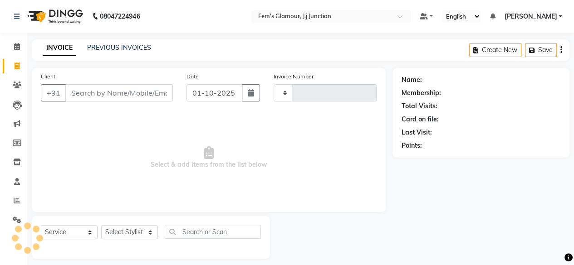
type input "1907"
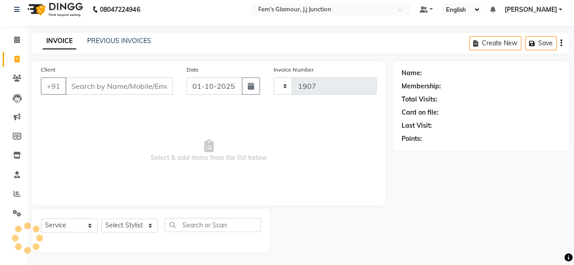
select select "4132"
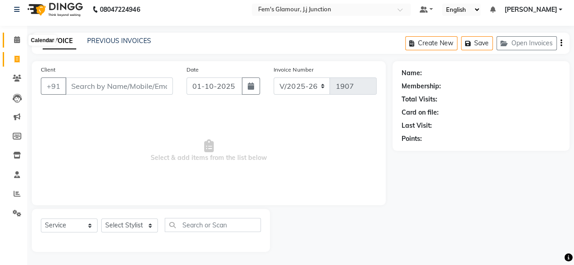
click at [15, 40] on icon at bounding box center [17, 39] width 6 height 7
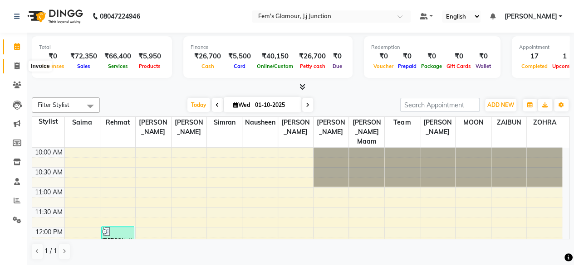
click at [18, 65] on icon at bounding box center [17, 66] width 5 height 7
select select "4132"
select select "service"
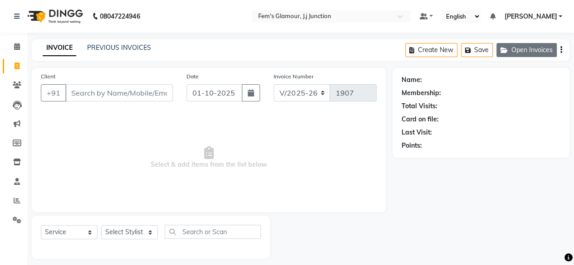
click at [529, 53] on button "Open Invoices" at bounding box center [526, 50] width 60 height 14
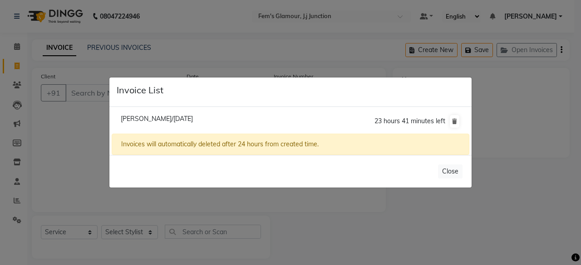
click at [144, 120] on span "[PERSON_NAME]/[DATE]" at bounding box center [157, 119] width 72 height 8
type input "7738186520"
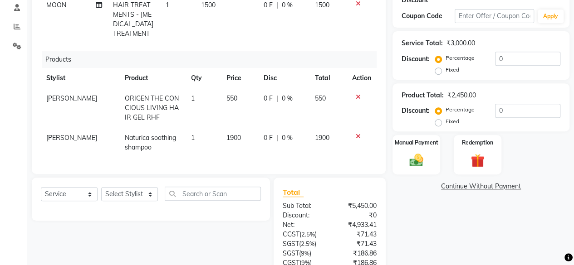
scroll to position [34, 0]
click at [356, 94] on icon at bounding box center [358, 97] width 5 height 6
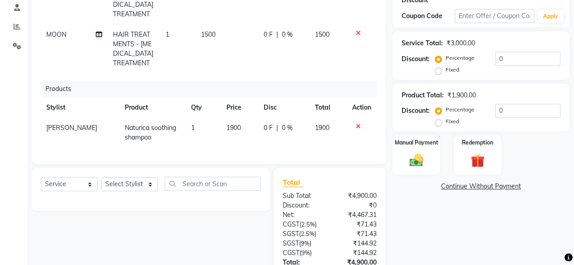
click at [356, 128] on icon at bounding box center [358, 126] width 5 height 6
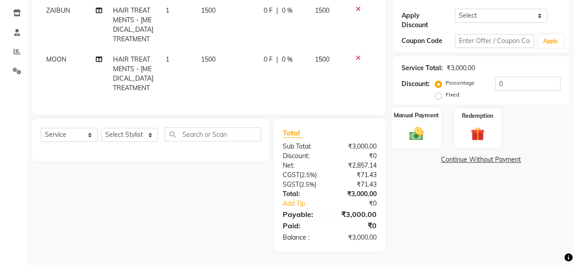
click at [422, 115] on div "Manual Payment" at bounding box center [415, 127] width 49 height 41
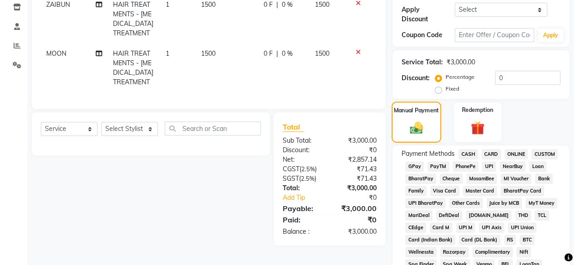
scroll to position [174, 0]
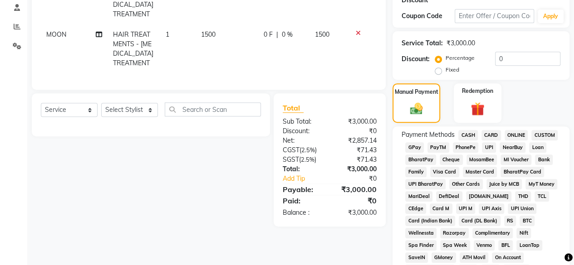
click at [463, 137] on span "CASH" at bounding box center [468, 135] width 20 height 10
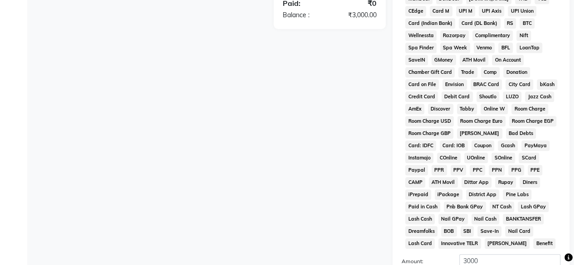
scroll to position [478, 0]
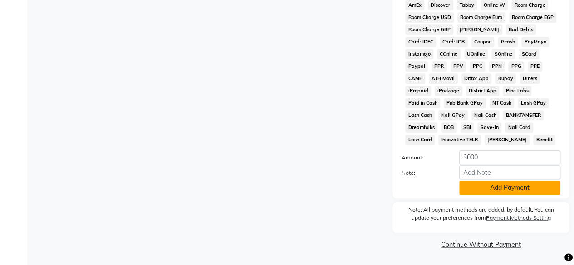
click at [485, 189] on button "Add Payment" at bounding box center [509, 188] width 101 height 14
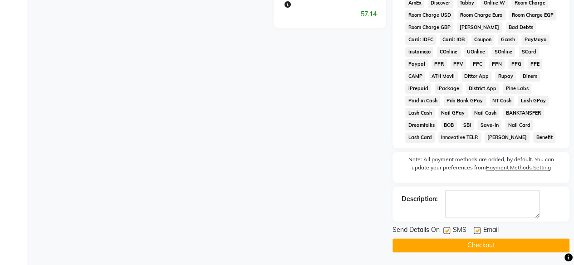
click at [463, 249] on button "Checkout" at bounding box center [480, 246] width 177 height 14
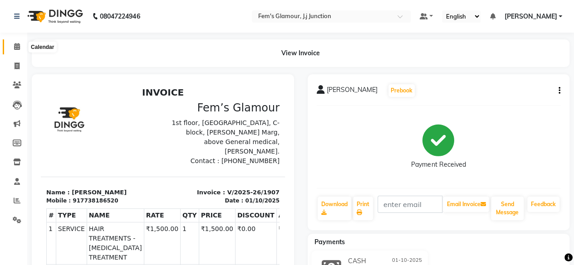
click at [18, 47] on icon at bounding box center [17, 46] width 6 height 7
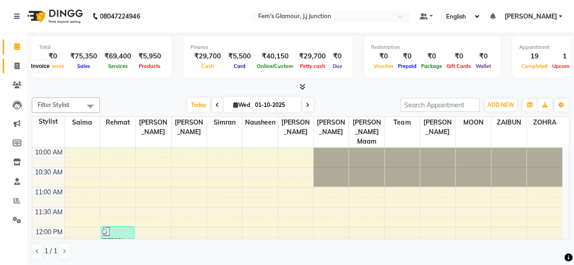
click at [19, 66] on icon at bounding box center [17, 66] width 5 height 7
select select "4132"
select select "service"
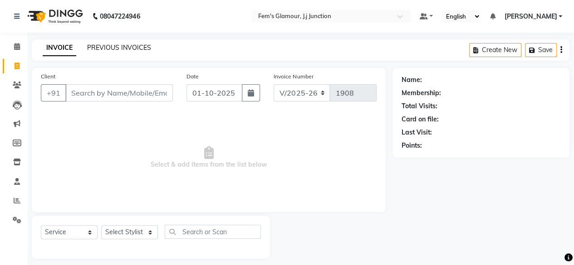
click at [113, 45] on link "PREVIOUS INVOICES" at bounding box center [119, 48] width 64 height 8
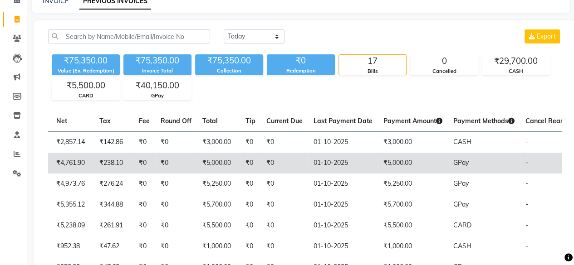
scroll to position [47, 0]
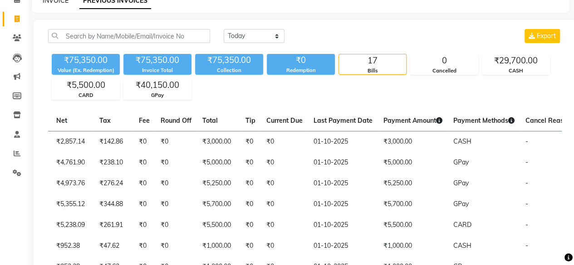
click at [63, 3] on link "INVOICE" at bounding box center [56, 0] width 26 height 8
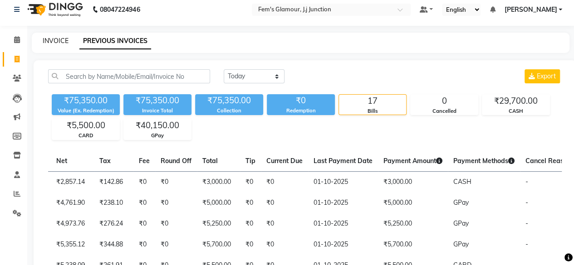
select select "4132"
select select "service"
